Goal: Task Accomplishment & Management: Use online tool/utility

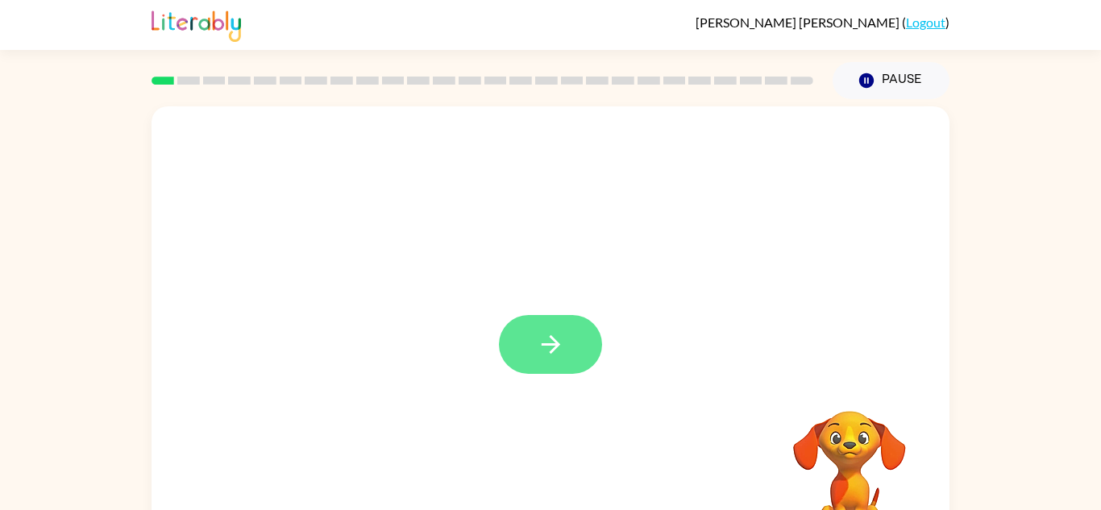
click at [546, 349] on icon "button" at bounding box center [551, 344] width 28 height 28
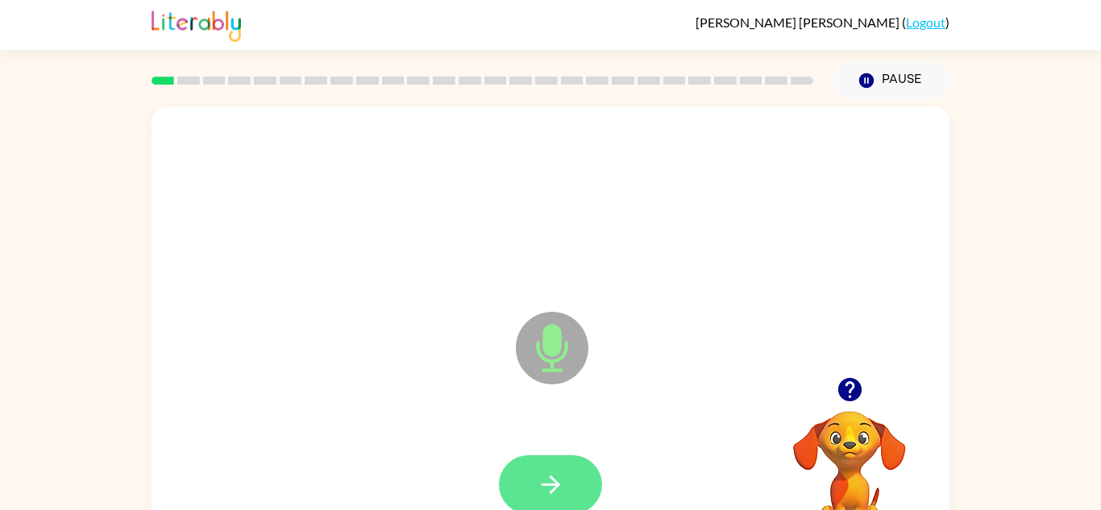
click at [546, 485] on icon "button" at bounding box center [550, 484] width 19 height 19
click at [540, 484] on icon "button" at bounding box center [551, 485] width 28 height 28
click at [543, 500] on button "button" at bounding box center [550, 484] width 103 height 59
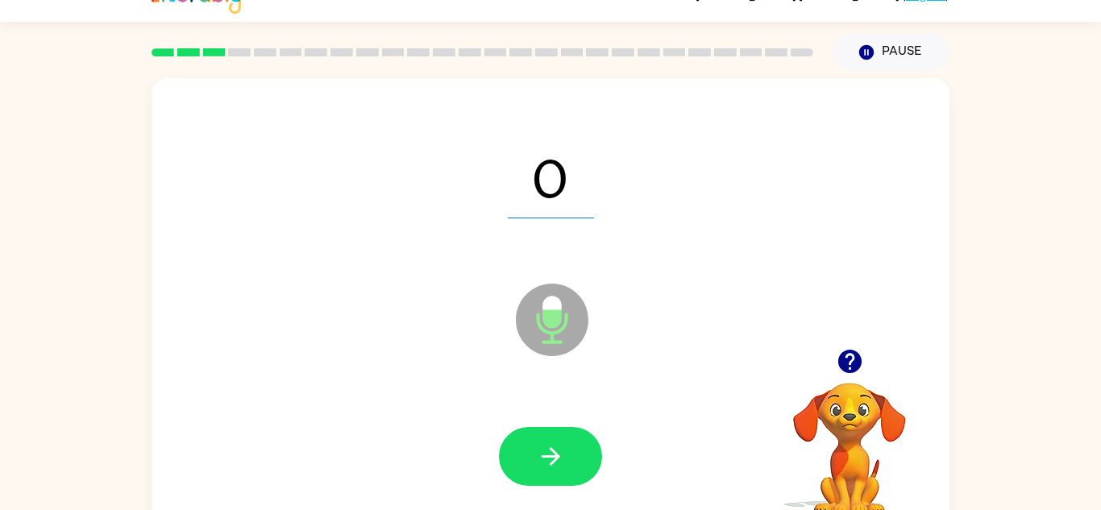
scroll to position [27, 0]
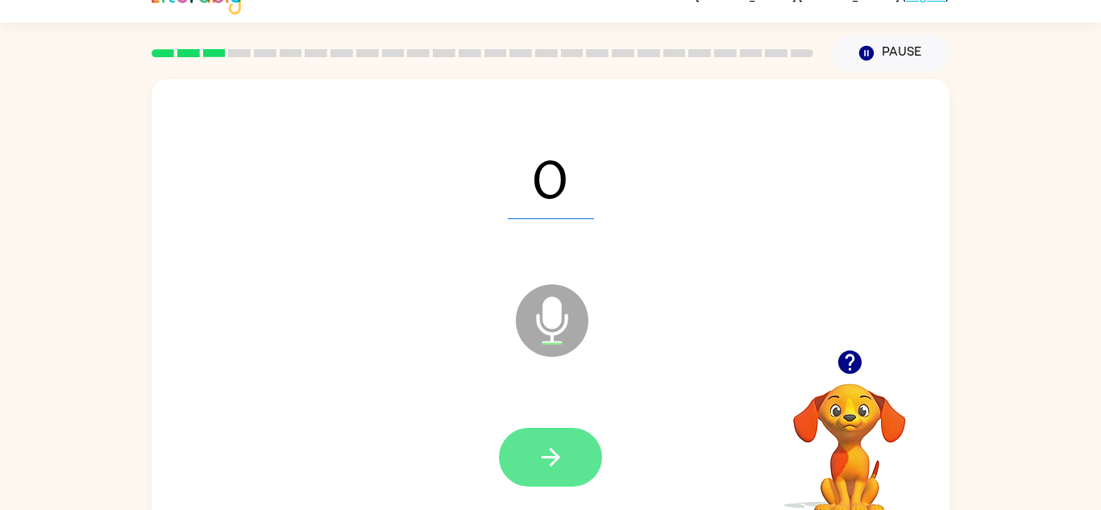
click at [549, 470] on icon "button" at bounding box center [551, 457] width 28 height 28
click at [550, 472] on button "button" at bounding box center [550, 457] width 103 height 59
click at [562, 458] on icon "button" at bounding box center [551, 457] width 28 height 28
click at [547, 468] on icon "button" at bounding box center [551, 457] width 28 height 28
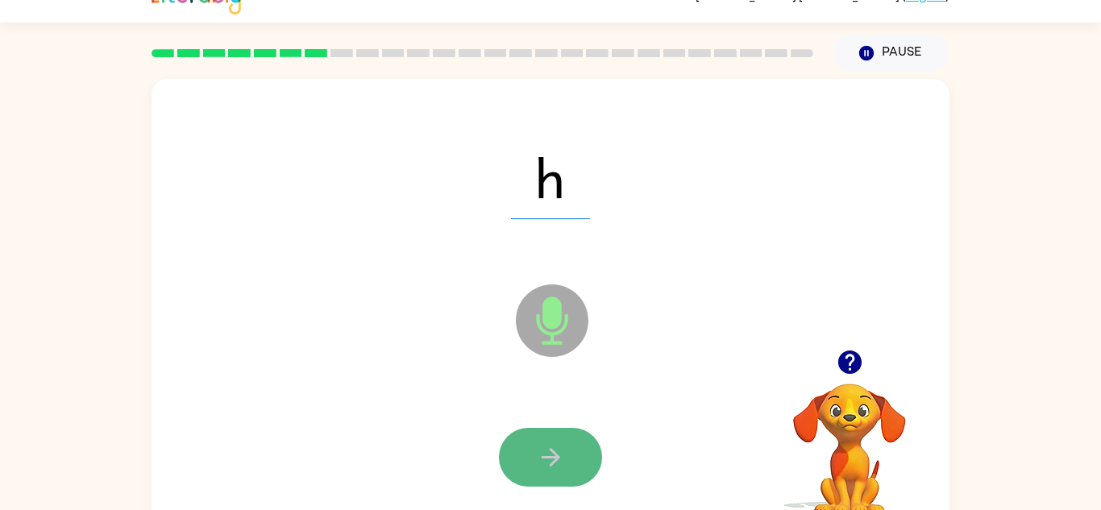
click at [534, 454] on button "button" at bounding box center [550, 457] width 103 height 59
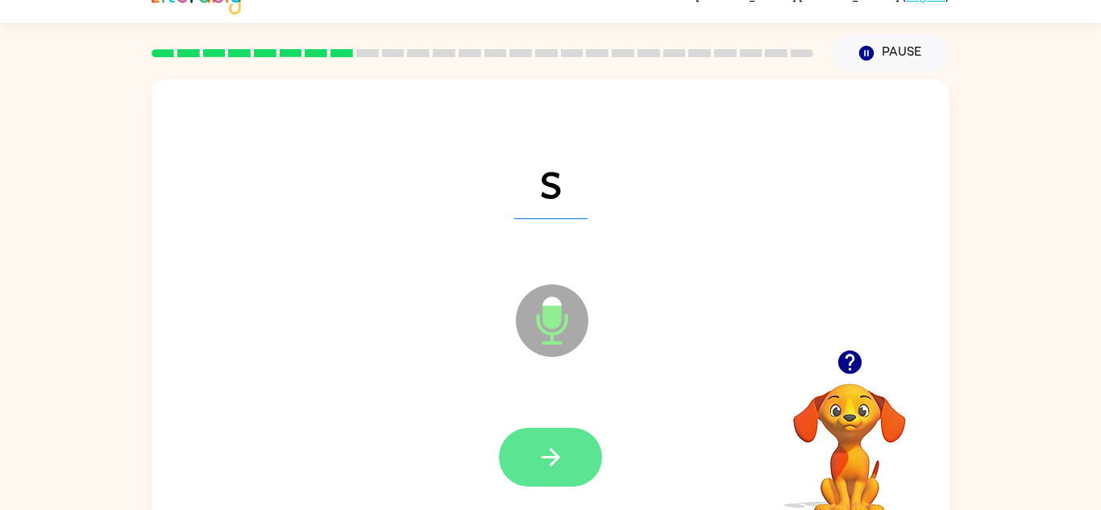
click at [537, 462] on icon "button" at bounding box center [551, 457] width 28 height 28
click at [551, 470] on icon "button" at bounding box center [551, 457] width 28 height 28
click at [546, 439] on button "button" at bounding box center [550, 457] width 103 height 59
click at [546, 473] on button "button" at bounding box center [550, 457] width 103 height 59
click at [541, 467] on icon "button" at bounding box center [551, 457] width 28 height 28
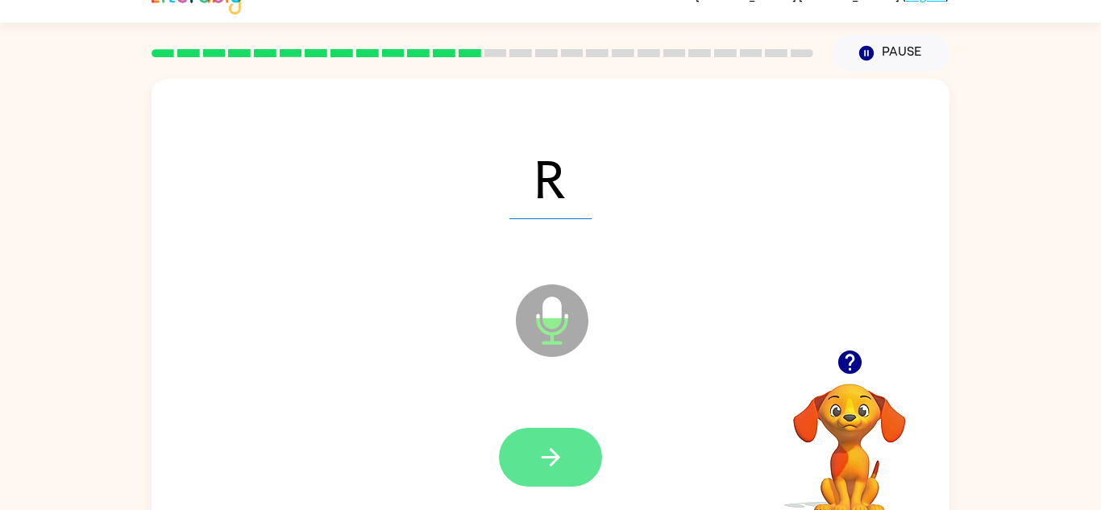
click at [542, 465] on icon "button" at bounding box center [551, 457] width 28 height 28
click at [538, 471] on button "button" at bounding box center [550, 457] width 103 height 59
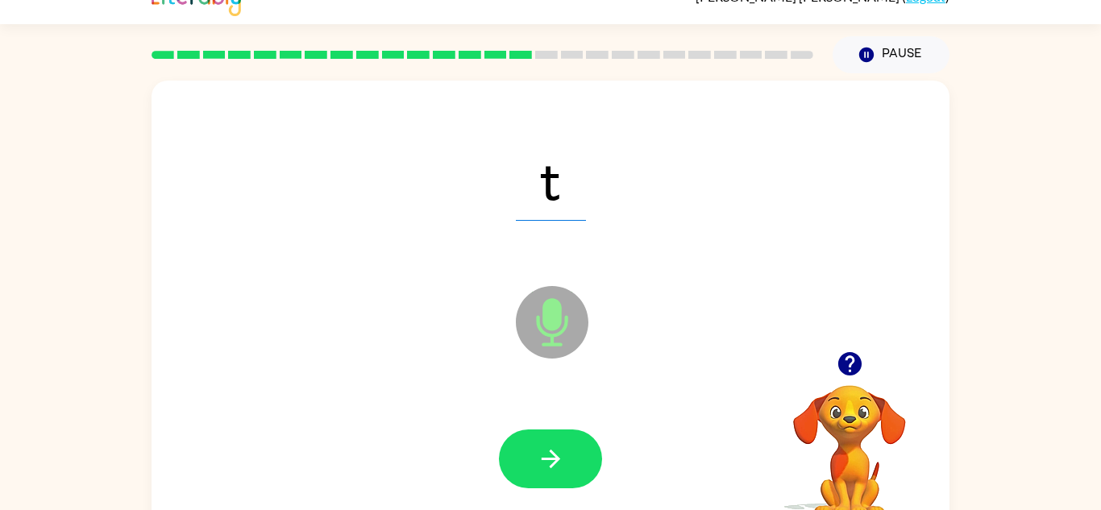
scroll to position [25, 0]
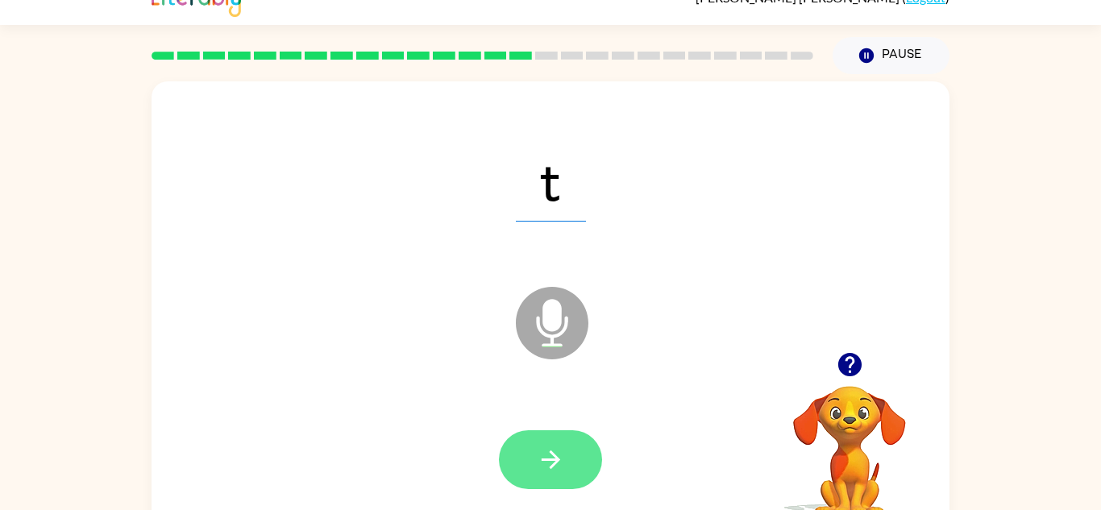
click at [538, 482] on button "button" at bounding box center [550, 459] width 103 height 59
click at [537, 452] on icon "button" at bounding box center [551, 460] width 28 height 28
click at [541, 467] on icon "button" at bounding box center [551, 460] width 28 height 28
click at [535, 468] on button "button" at bounding box center [550, 459] width 103 height 59
click at [553, 471] on icon "button" at bounding box center [551, 460] width 28 height 28
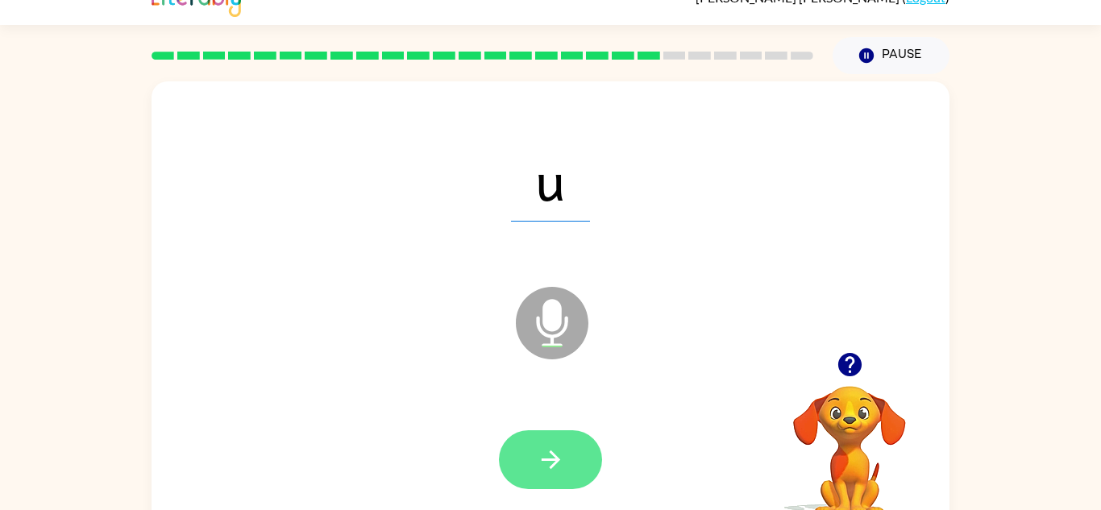
click at [543, 464] on icon "button" at bounding box center [551, 460] width 28 height 28
click at [536, 474] on button "button" at bounding box center [550, 459] width 103 height 59
click at [533, 463] on button "button" at bounding box center [550, 459] width 103 height 59
click at [546, 467] on icon "button" at bounding box center [551, 460] width 28 height 28
click at [542, 474] on button "button" at bounding box center [550, 459] width 103 height 59
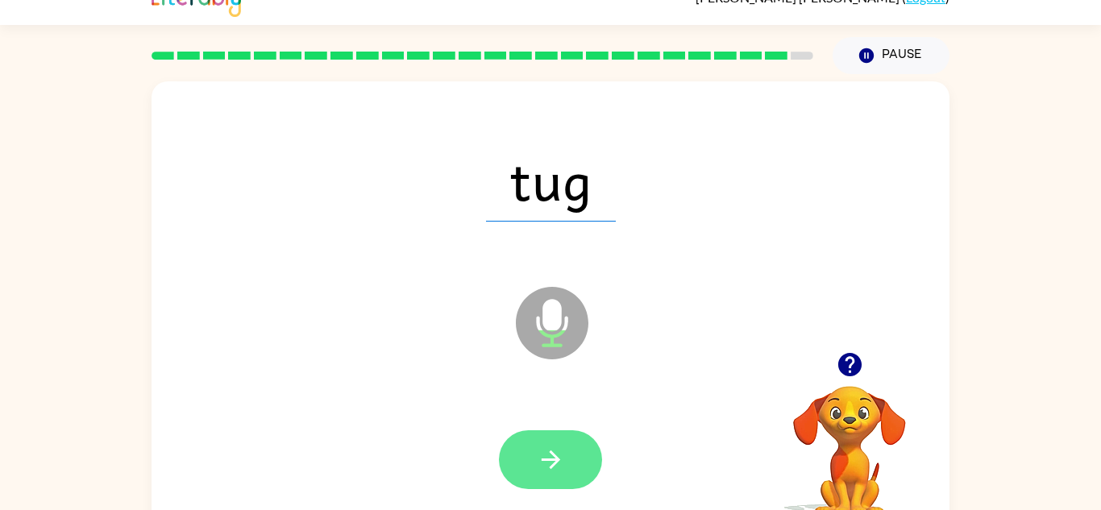
click at [527, 471] on button "button" at bounding box center [550, 459] width 103 height 59
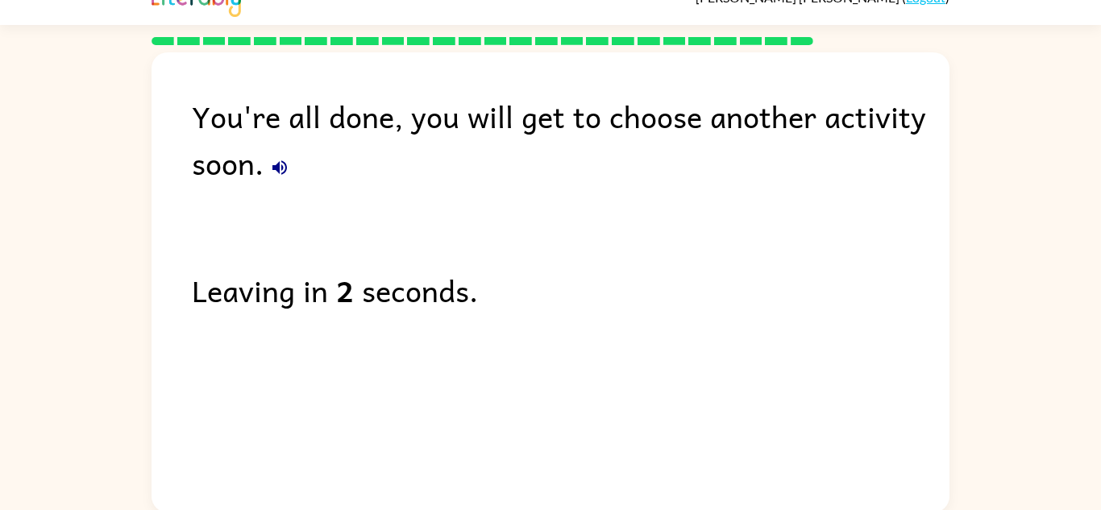
click at [272, 182] on div "You're all done, you will get to choose another activity soon." at bounding box center [571, 139] width 758 height 93
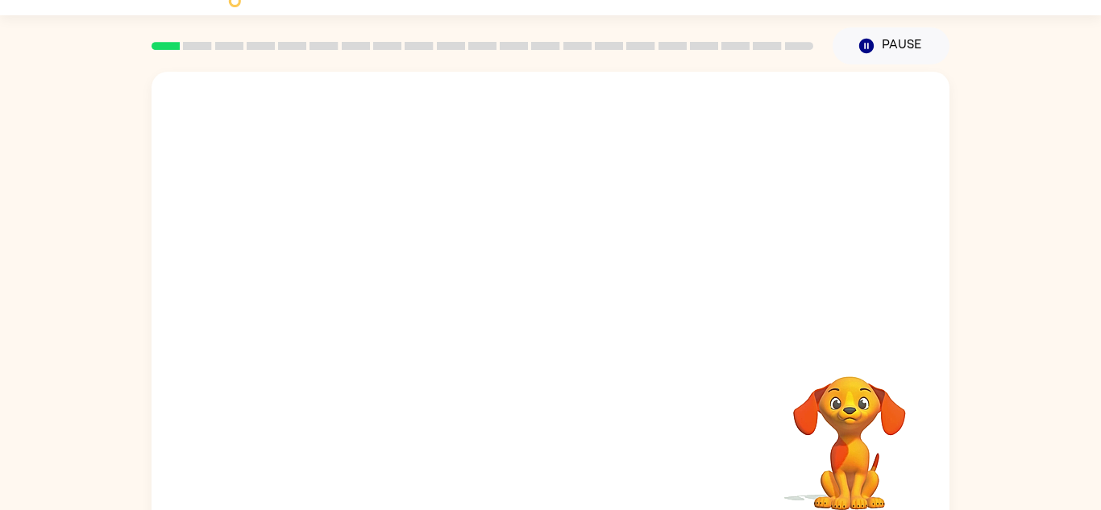
scroll to position [41, 0]
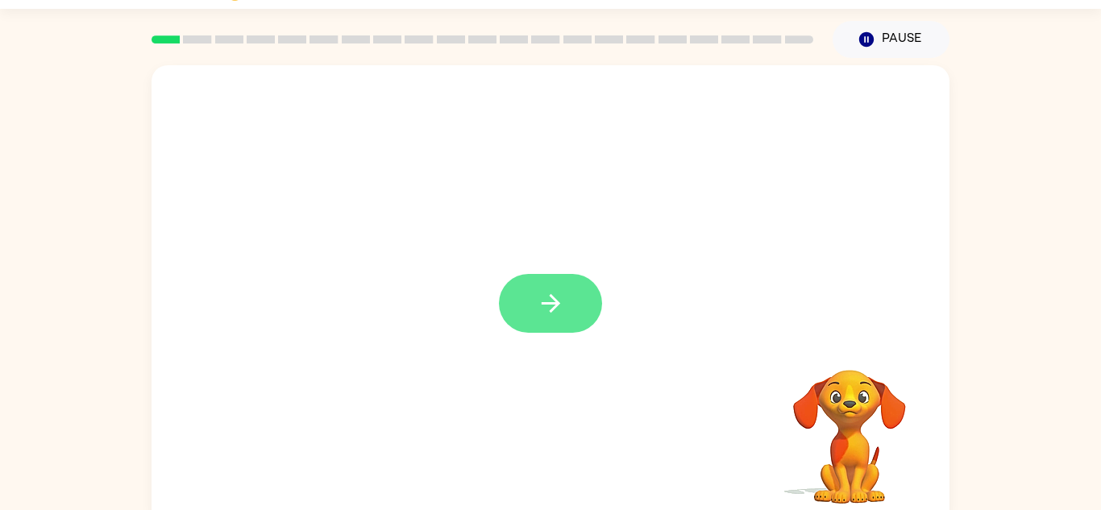
click at [573, 284] on button "button" at bounding box center [550, 303] width 103 height 59
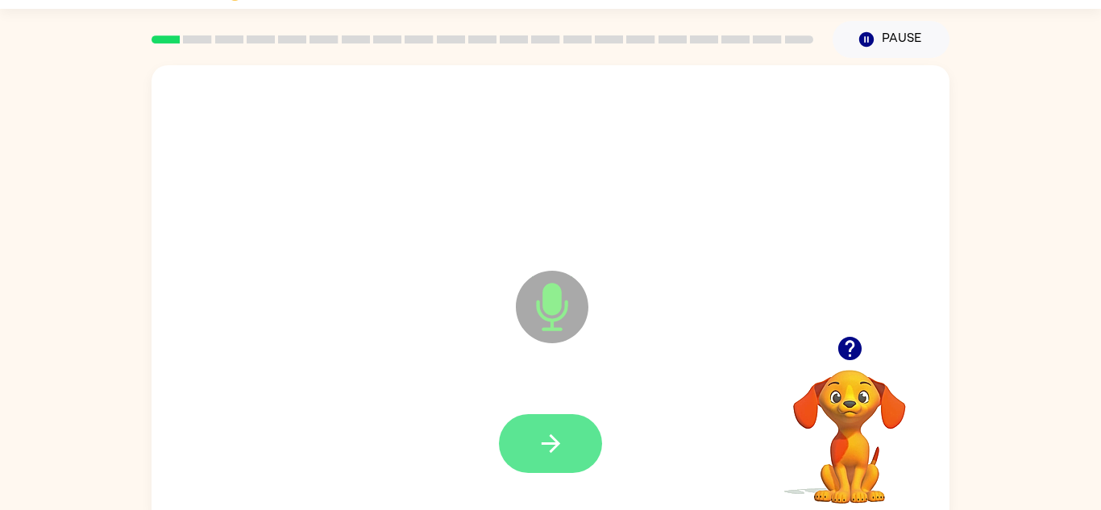
click at [548, 459] on button "button" at bounding box center [550, 443] width 103 height 59
click at [564, 461] on button "button" at bounding box center [550, 443] width 103 height 59
click at [550, 448] on icon "button" at bounding box center [551, 444] width 28 height 28
click at [540, 446] on icon "button" at bounding box center [551, 444] width 28 height 28
click at [547, 450] on icon "button" at bounding box center [551, 444] width 28 height 28
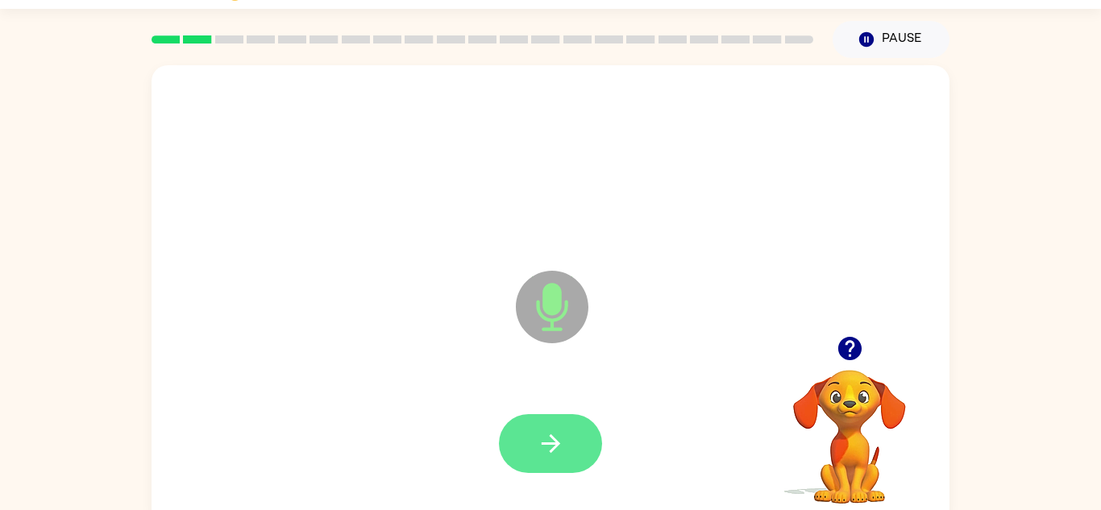
click at [543, 450] on icon "button" at bounding box center [551, 444] width 28 height 28
click at [530, 425] on button "button" at bounding box center [550, 443] width 103 height 59
click at [558, 454] on icon "button" at bounding box center [551, 444] width 28 height 28
click at [553, 455] on icon "button" at bounding box center [551, 444] width 28 height 28
click at [538, 446] on icon "button" at bounding box center [551, 444] width 28 height 28
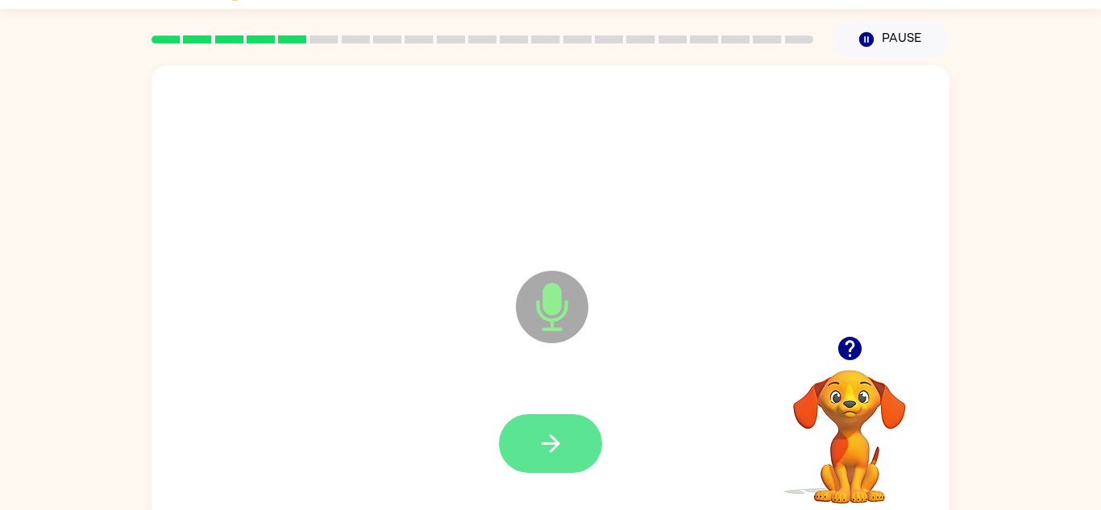
click at [554, 448] on icon "button" at bounding box center [550, 443] width 19 height 19
click at [547, 454] on icon "button" at bounding box center [551, 444] width 28 height 28
click at [538, 431] on icon "button" at bounding box center [551, 444] width 28 height 28
click at [538, 442] on icon "button" at bounding box center [551, 444] width 28 height 28
click at [558, 459] on button "button" at bounding box center [550, 443] width 103 height 59
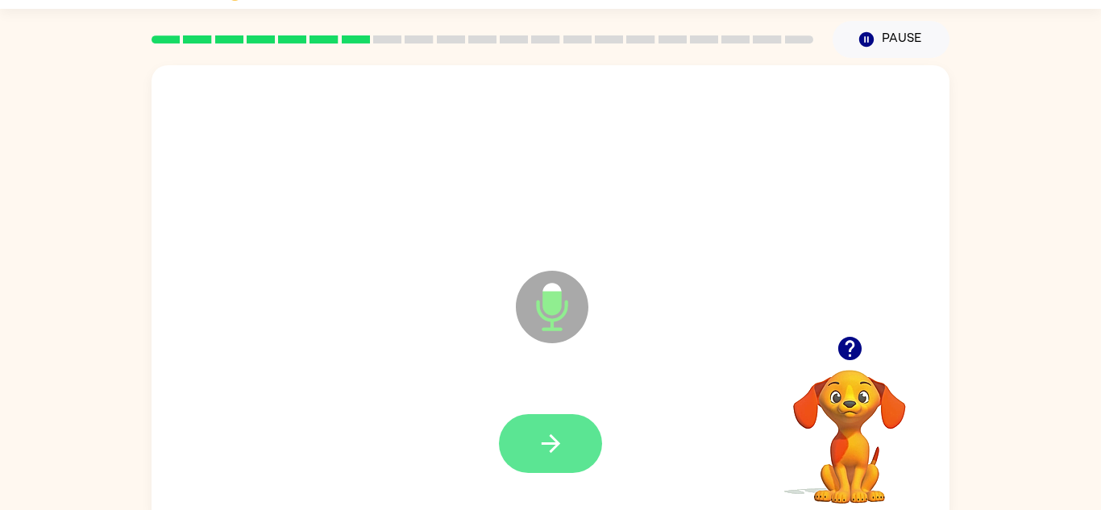
click at [550, 446] on icon "button" at bounding box center [551, 444] width 28 height 28
click at [542, 440] on icon "button" at bounding box center [551, 444] width 28 height 28
click at [546, 455] on icon "button" at bounding box center [551, 444] width 28 height 28
click at [555, 441] on icon "button" at bounding box center [550, 443] width 19 height 19
click at [569, 467] on button "button" at bounding box center [550, 443] width 103 height 59
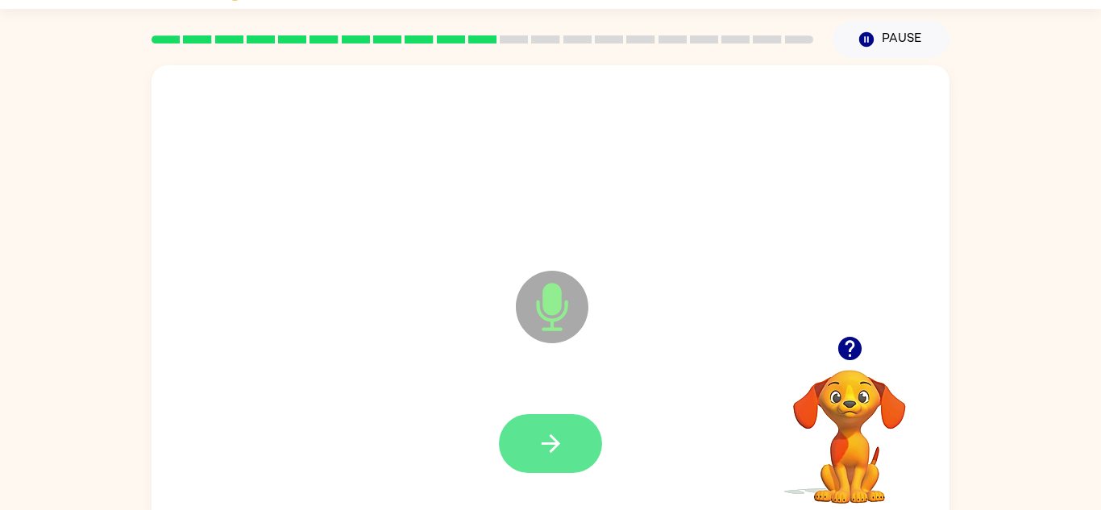
click at [554, 450] on icon "button" at bounding box center [551, 444] width 28 height 28
click at [567, 448] on button "button" at bounding box center [550, 443] width 103 height 59
click at [547, 437] on icon "button" at bounding box center [551, 444] width 28 height 28
click at [560, 442] on icon "button" at bounding box center [551, 444] width 28 height 28
click at [548, 448] on icon "button" at bounding box center [551, 444] width 28 height 28
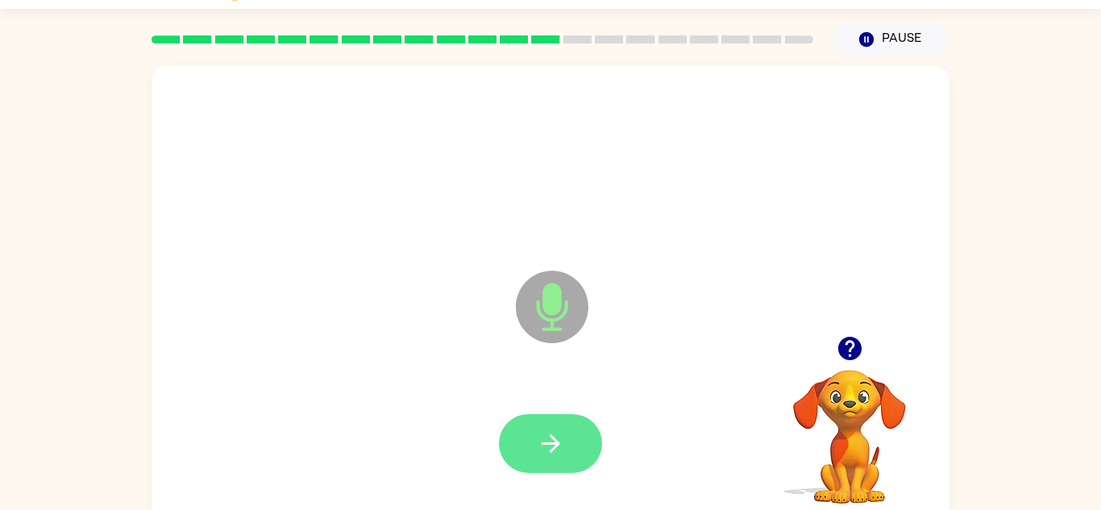
click at [540, 440] on icon "button" at bounding box center [551, 444] width 28 height 28
click at [537, 440] on icon "button" at bounding box center [551, 444] width 28 height 28
click at [549, 463] on button "button" at bounding box center [550, 443] width 103 height 59
click at [549, 459] on button "button" at bounding box center [550, 443] width 103 height 59
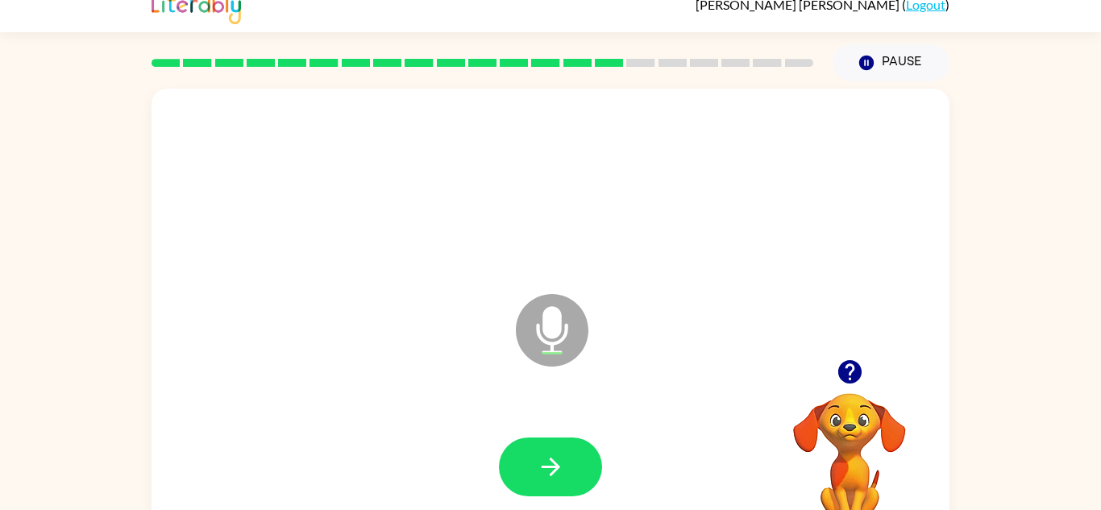
scroll to position [0, 0]
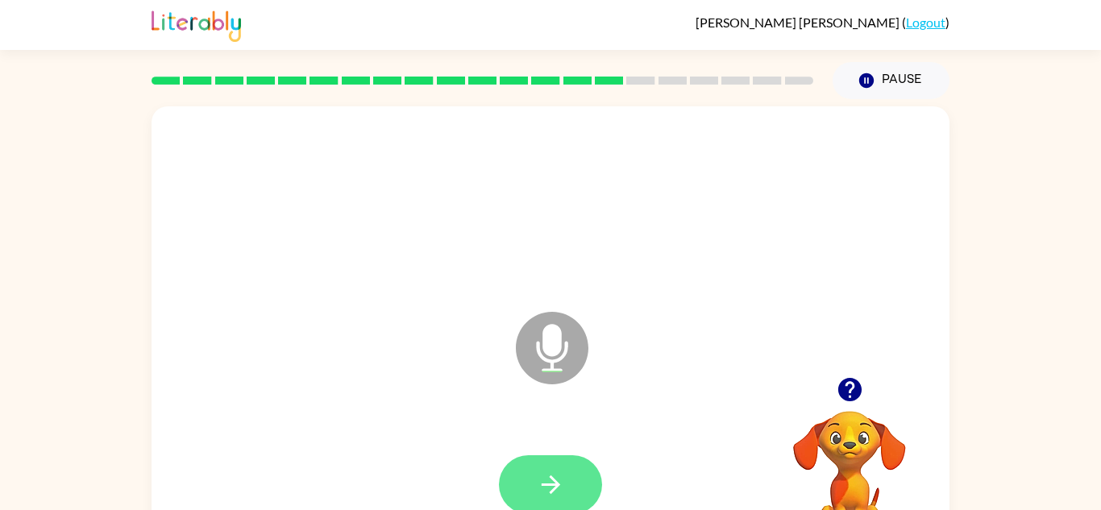
click at [534, 488] on button "button" at bounding box center [550, 484] width 103 height 59
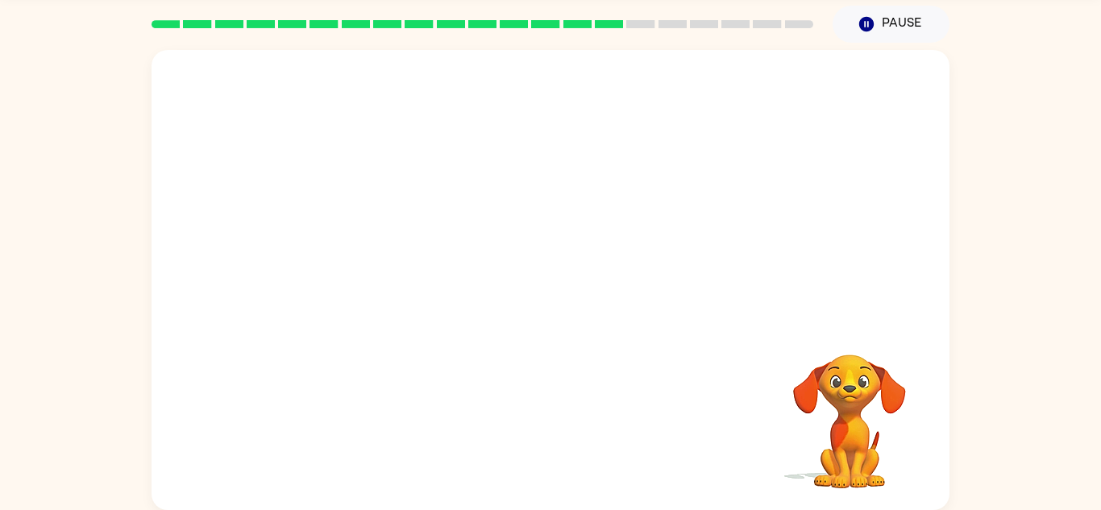
scroll to position [54, 0]
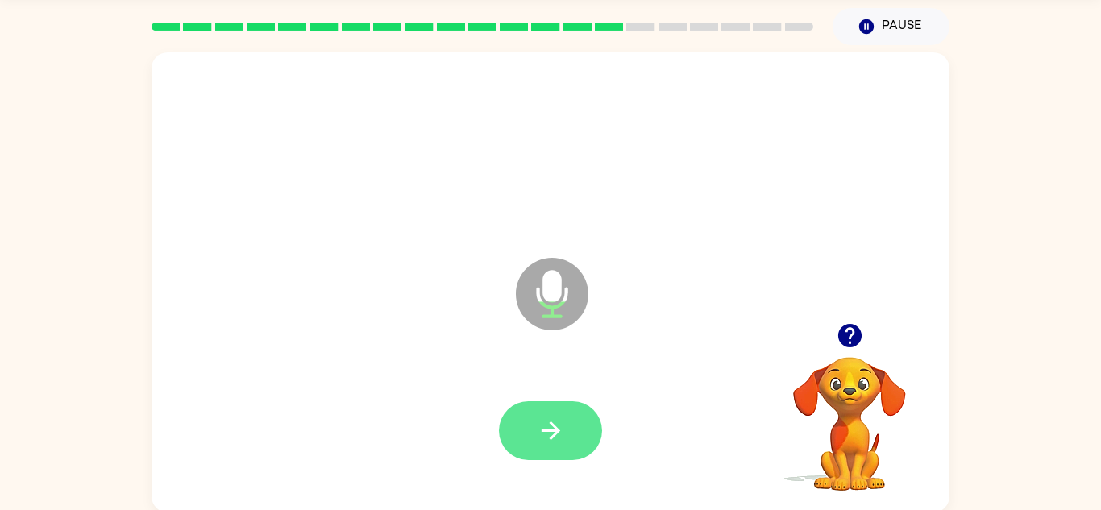
click at [558, 412] on button "button" at bounding box center [550, 430] width 103 height 59
click at [549, 430] on icon "button" at bounding box center [550, 430] width 19 height 19
click at [546, 431] on icon "button" at bounding box center [550, 430] width 19 height 19
click at [546, 424] on icon "button" at bounding box center [551, 431] width 28 height 28
click at [550, 439] on icon "button" at bounding box center [550, 430] width 19 height 19
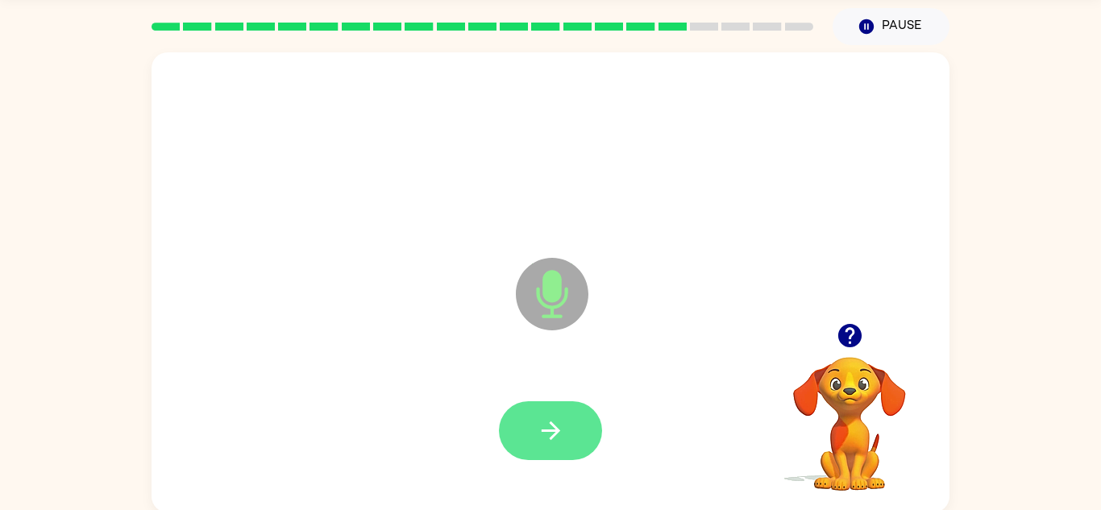
click at [546, 433] on icon "button" at bounding box center [551, 431] width 28 height 28
click at [552, 413] on button "button" at bounding box center [550, 430] width 103 height 59
click at [529, 421] on button "button" at bounding box center [550, 430] width 103 height 59
click at [546, 427] on icon "button" at bounding box center [551, 431] width 28 height 28
click at [538, 440] on icon "button" at bounding box center [551, 431] width 28 height 28
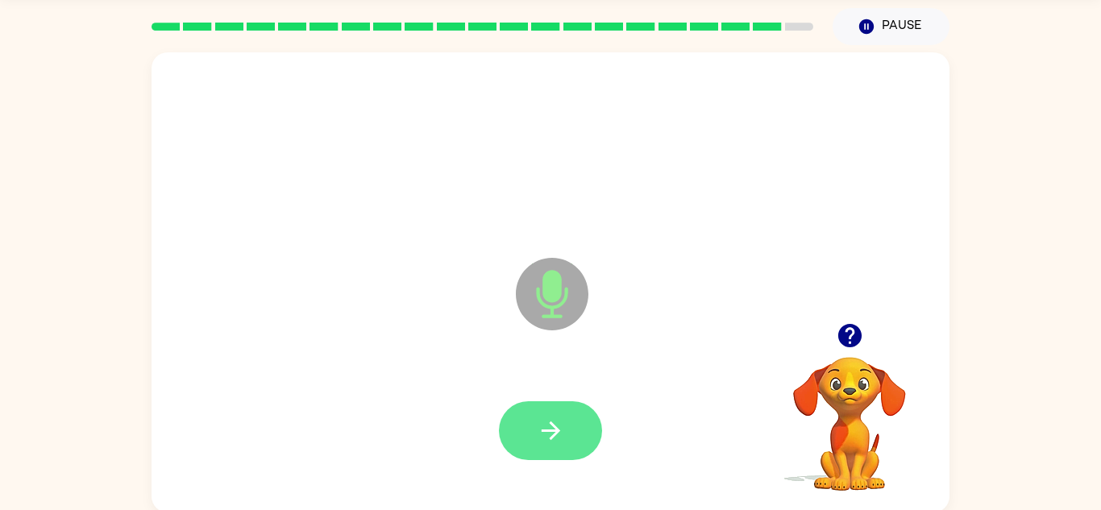
click at [551, 435] on icon "button" at bounding box center [551, 431] width 28 height 28
click at [543, 430] on icon "button" at bounding box center [550, 430] width 19 height 19
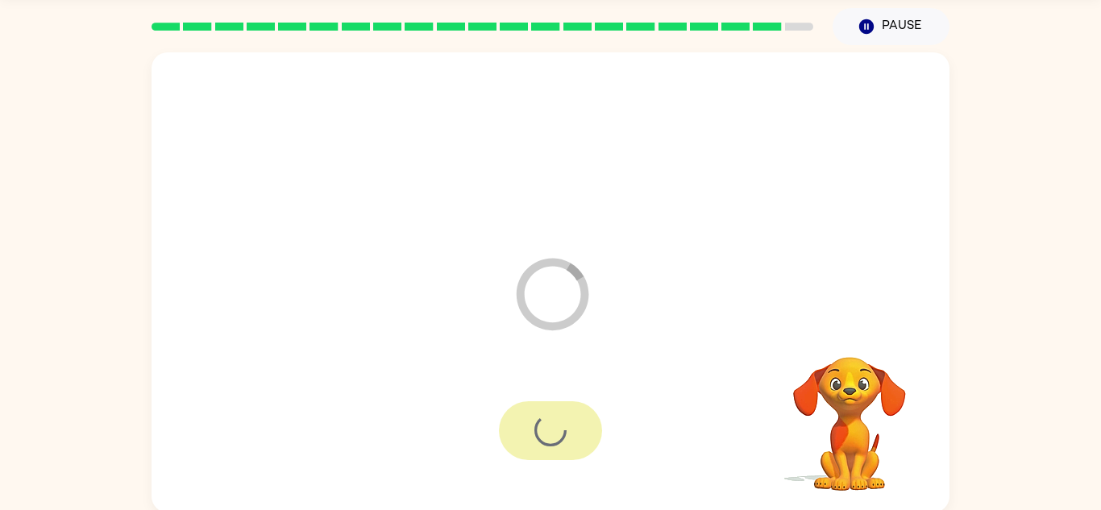
scroll to position [27, 0]
